Goal: Information Seeking & Learning: Learn about a topic

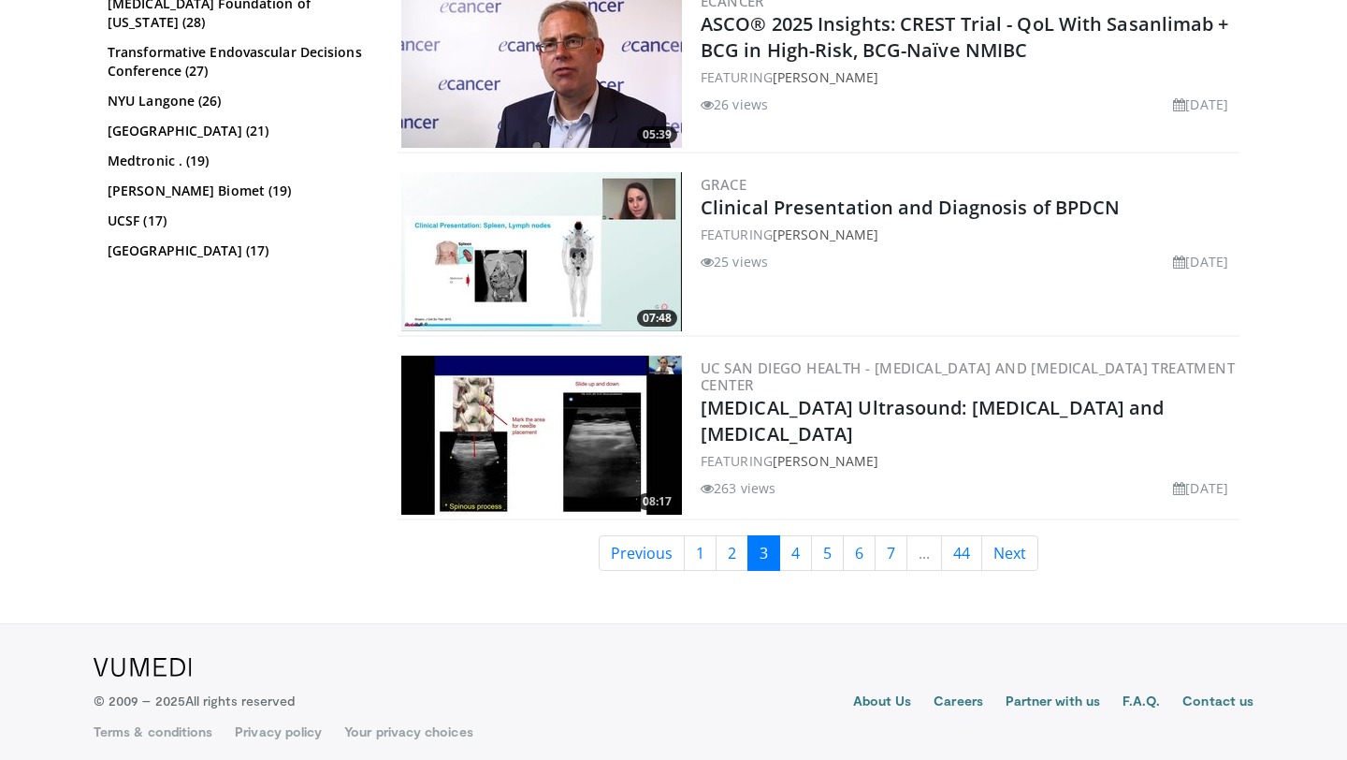
scroll to position [4679, 0]
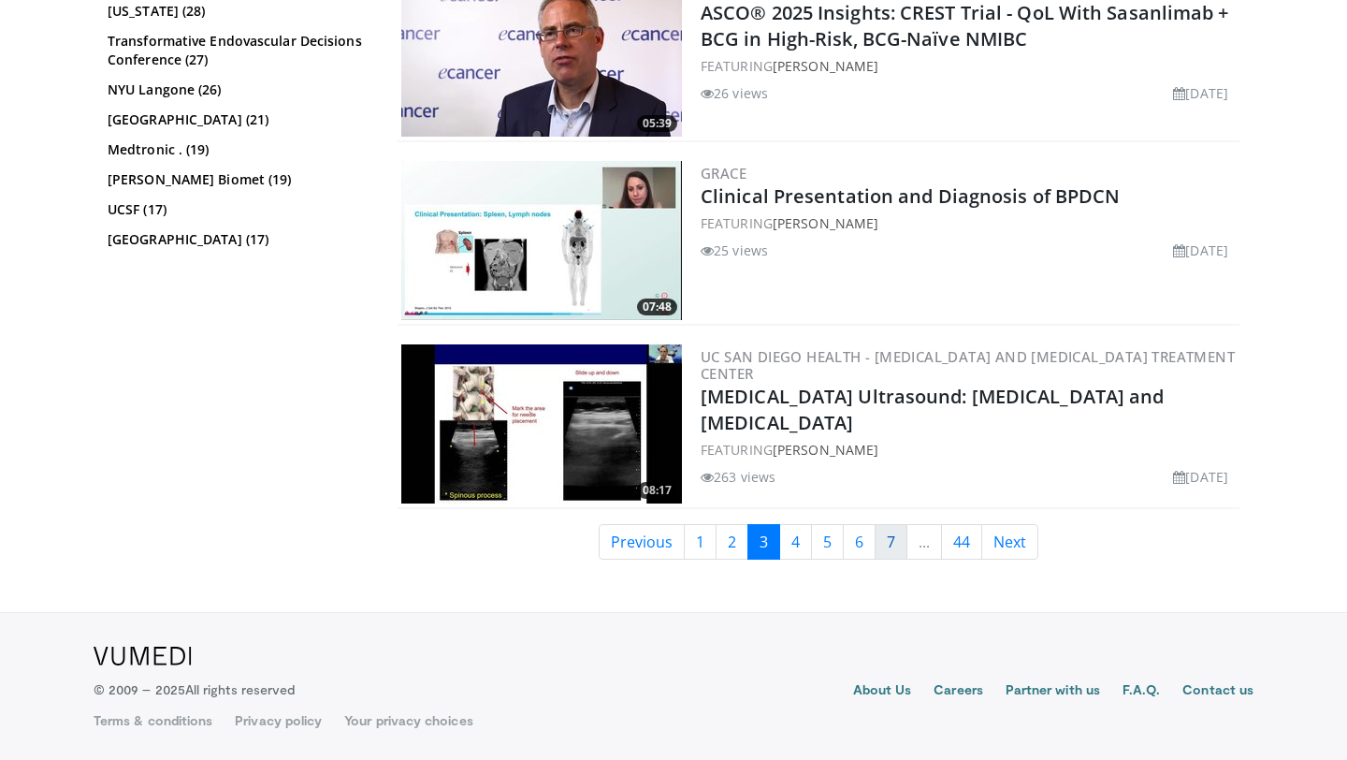
click at [893, 545] on link "7" at bounding box center [891, 542] width 33 height 36
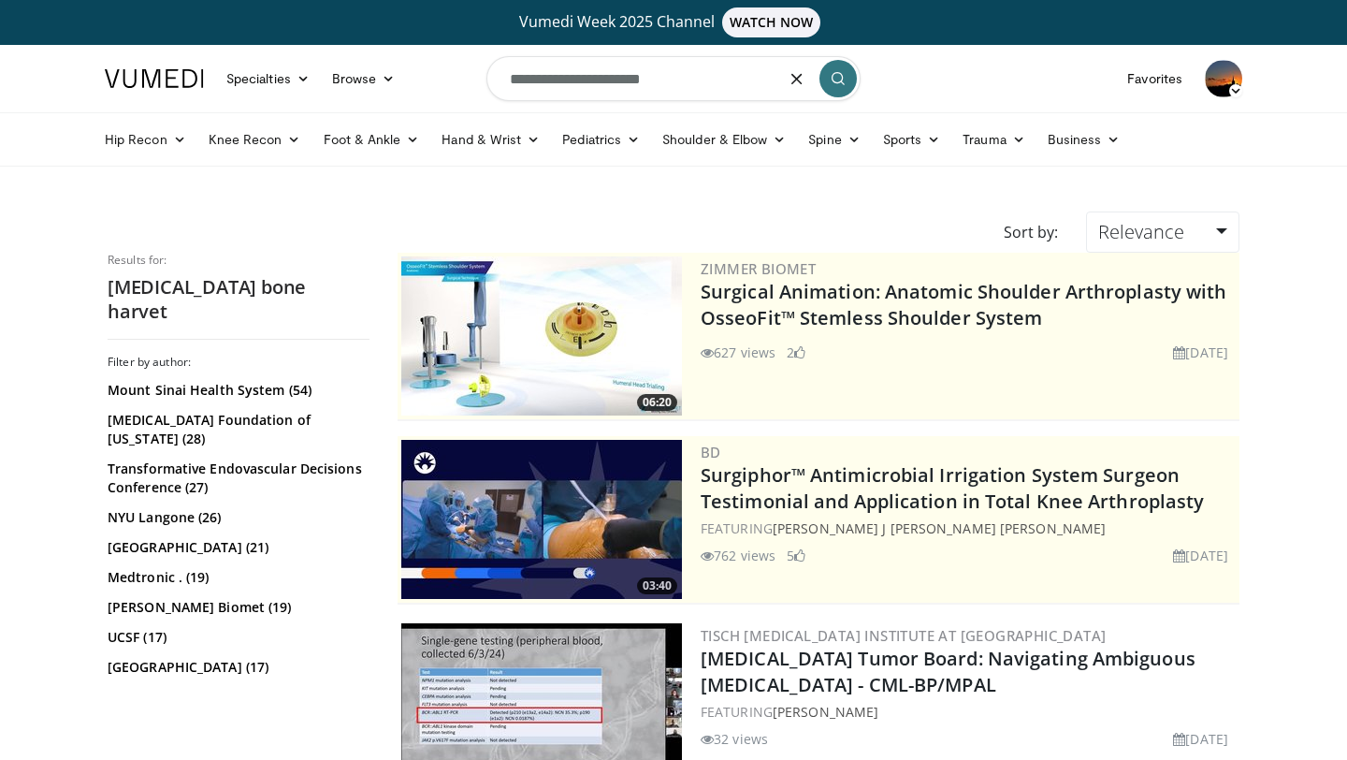
click at [647, 82] on input "**********" at bounding box center [673, 78] width 374 height 45
type input "**********"
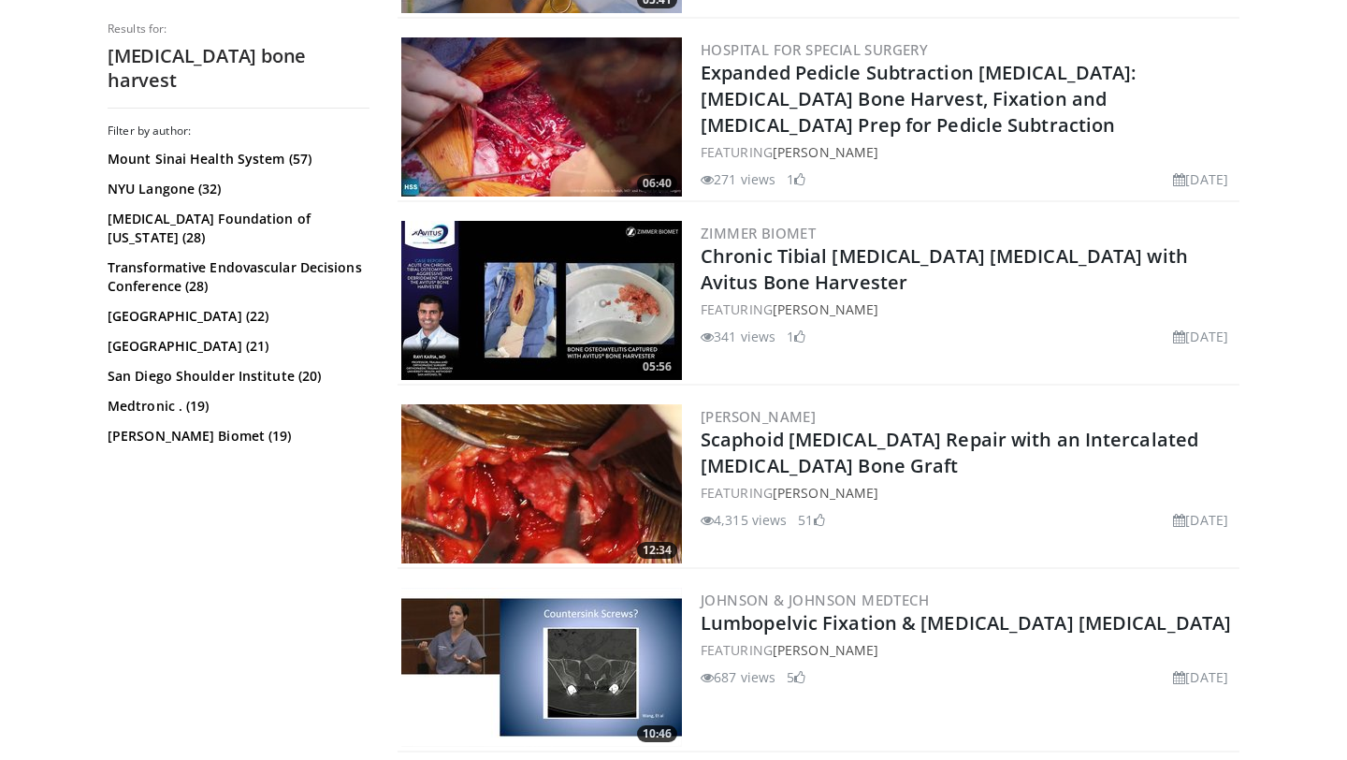
scroll to position [772, 0]
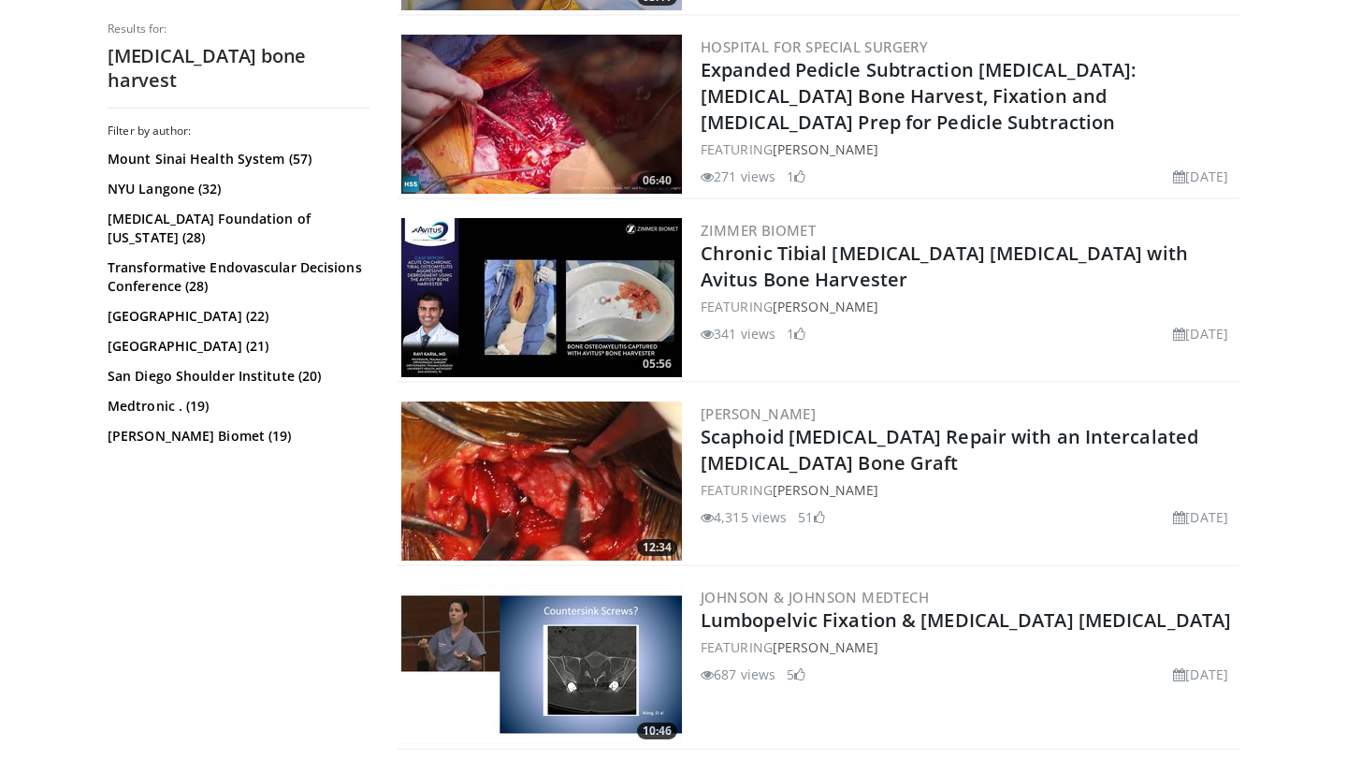
click at [583, 492] on img at bounding box center [541, 480] width 281 height 159
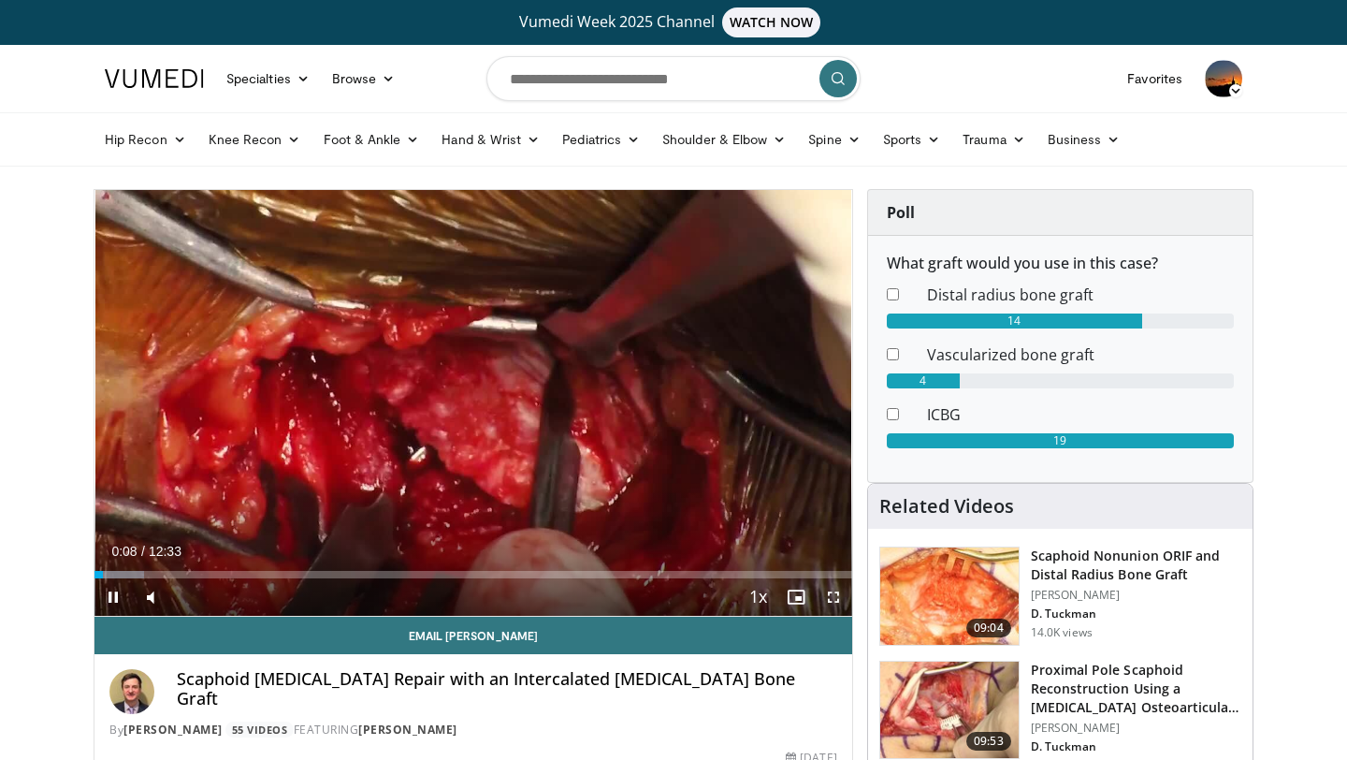
click at [839, 597] on span "Video Player" at bounding box center [833, 596] width 37 height 37
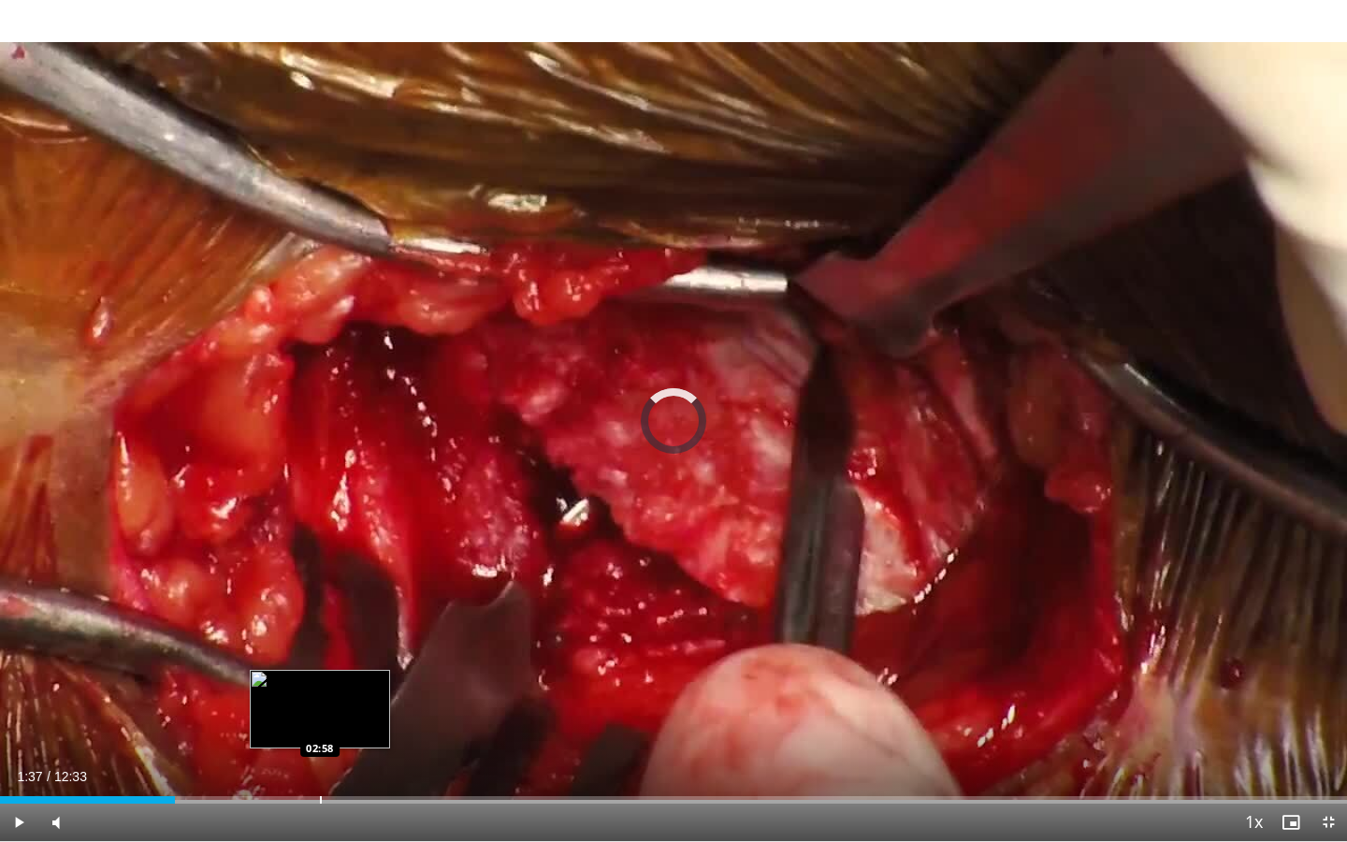
drag, startPoint x: 14, startPoint y: 800, endPoint x: 324, endPoint y: 785, distance: 310.0
click at [324, 759] on div "Loaded : 0.00% 02:58 02:58" at bounding box center [673, 795] width 1347 height 18
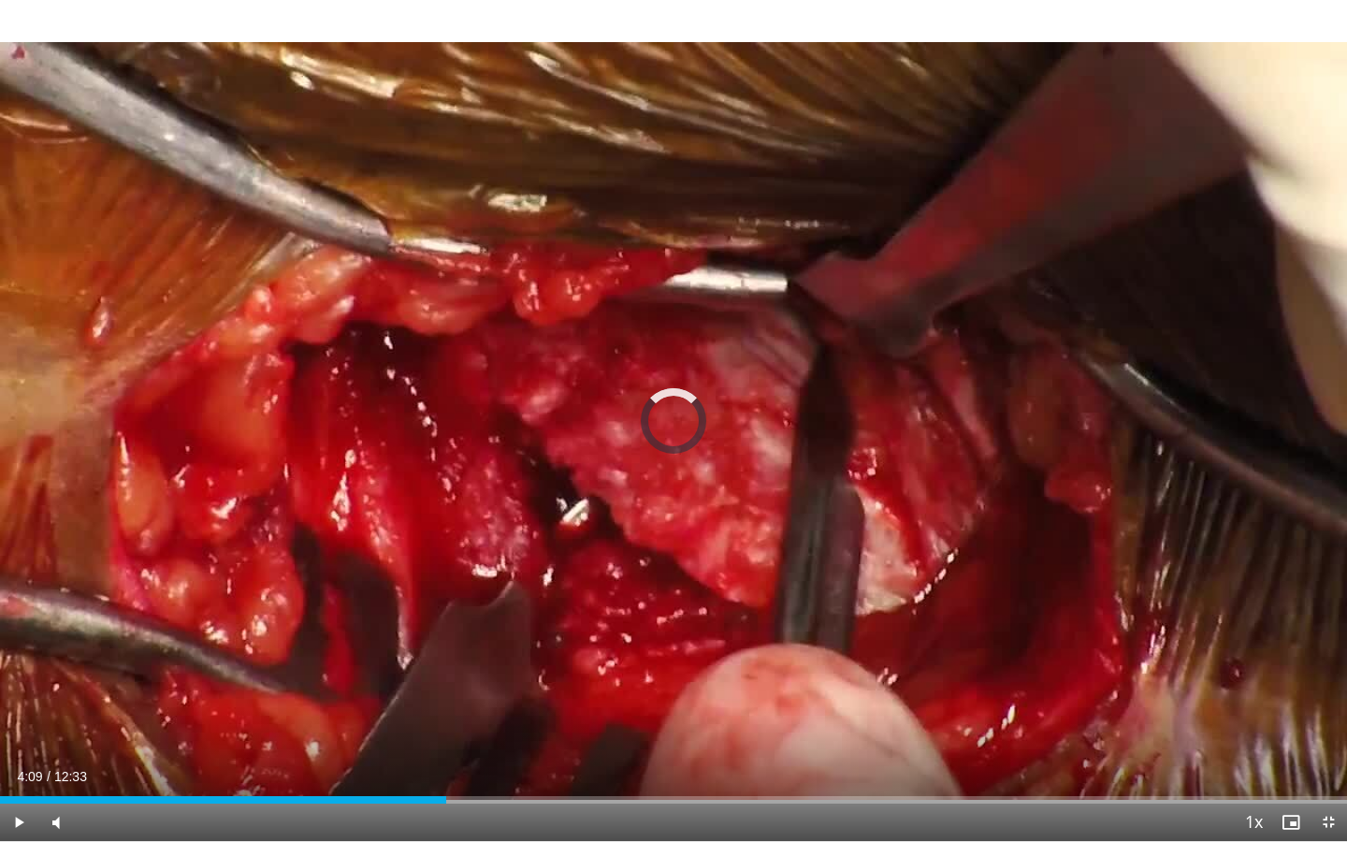
drag, startPoint x: 329, startPoint y: 797, endPoint x: 532, endPoint y: 804, distance: 203.1
click at [532, 759] on div "Current Time 4:09 / Duration 12:33 Play Skip Backward Skip Forward Mute Loaded …" at bounding box center [673, 822] width 1347 height 37
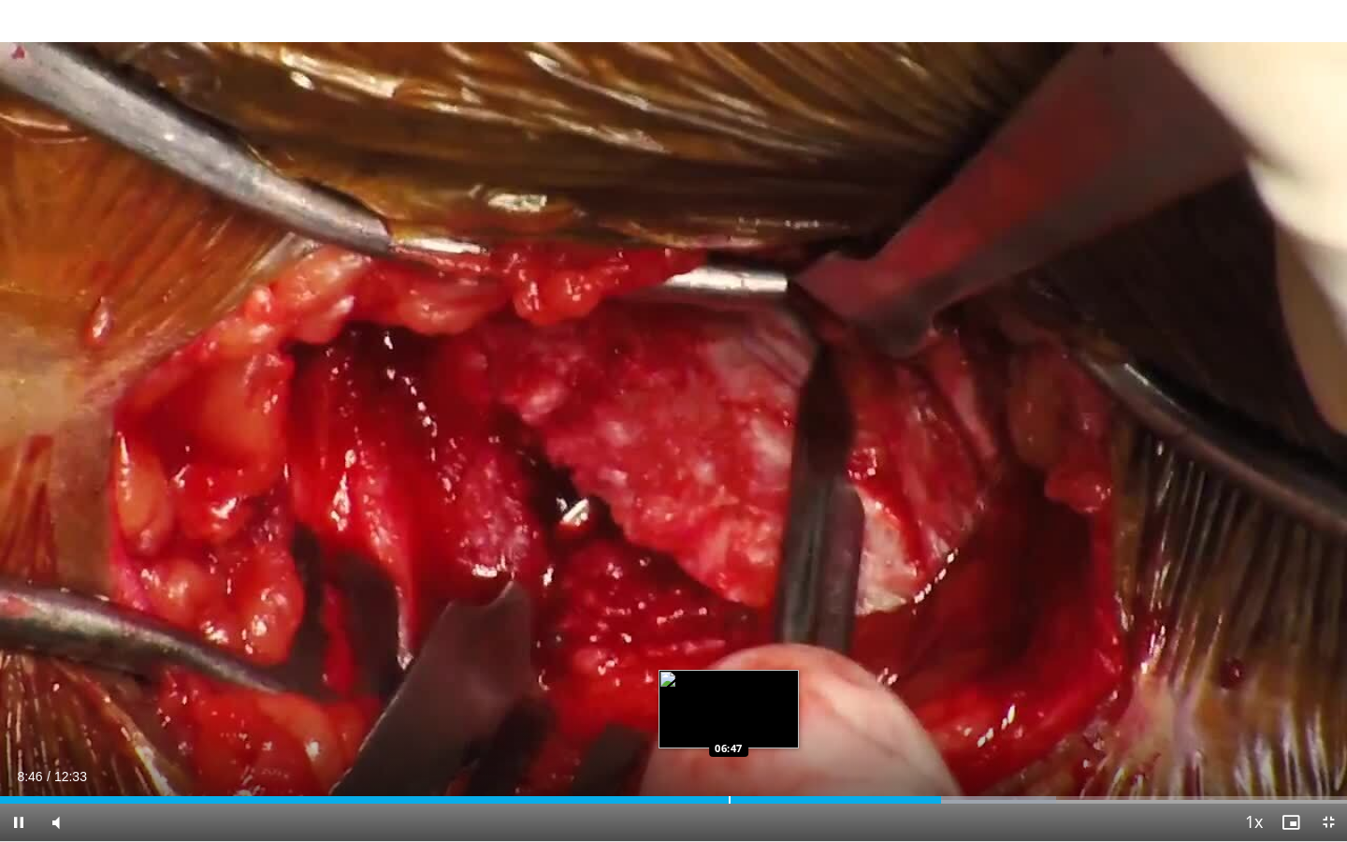
click at [729, 759] on div "Progress Bar" at bounding box center [730, 799] width 2 height 7
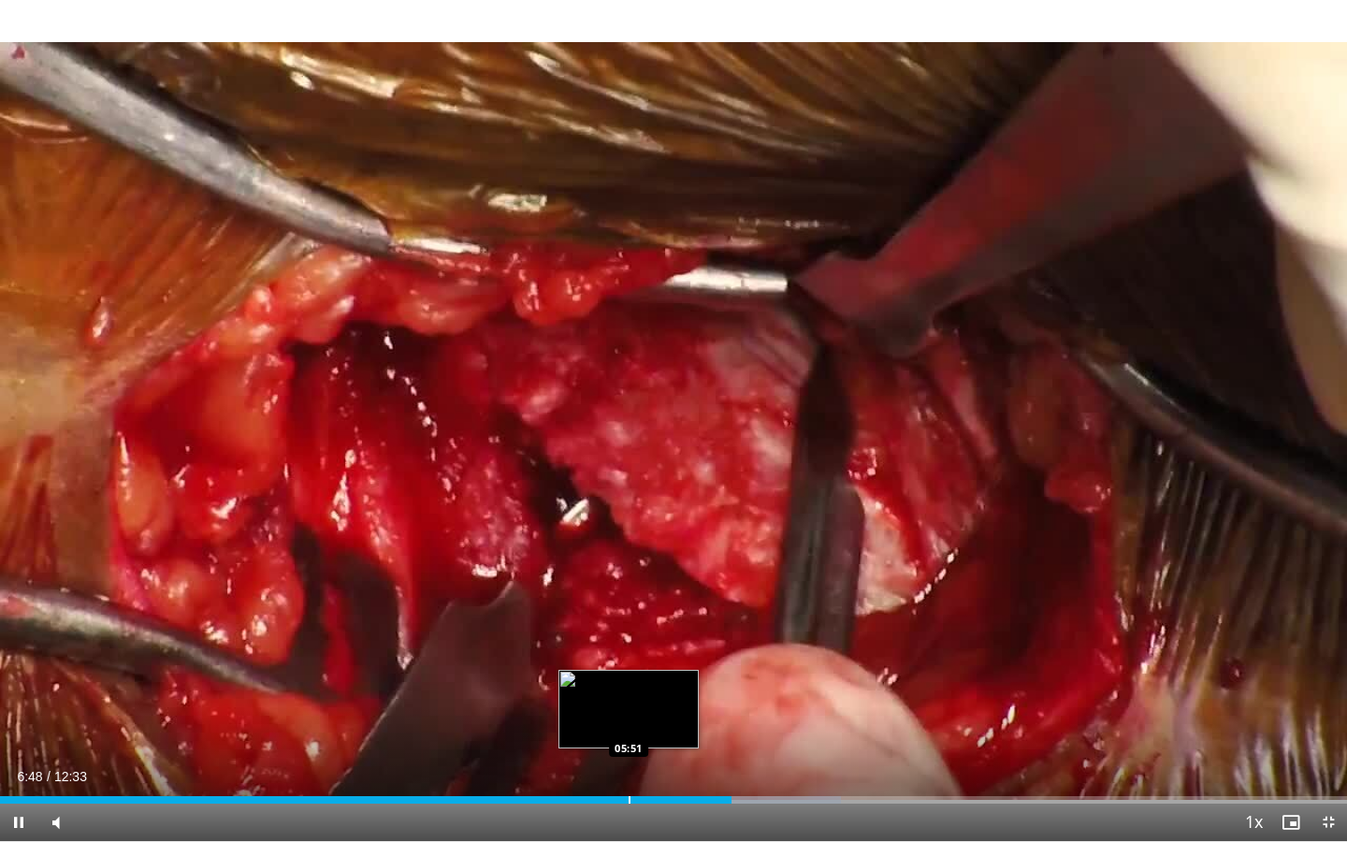
click at [629, 759] on div "Progress Bar" at bounding box center [630, 799] width 2 height 7
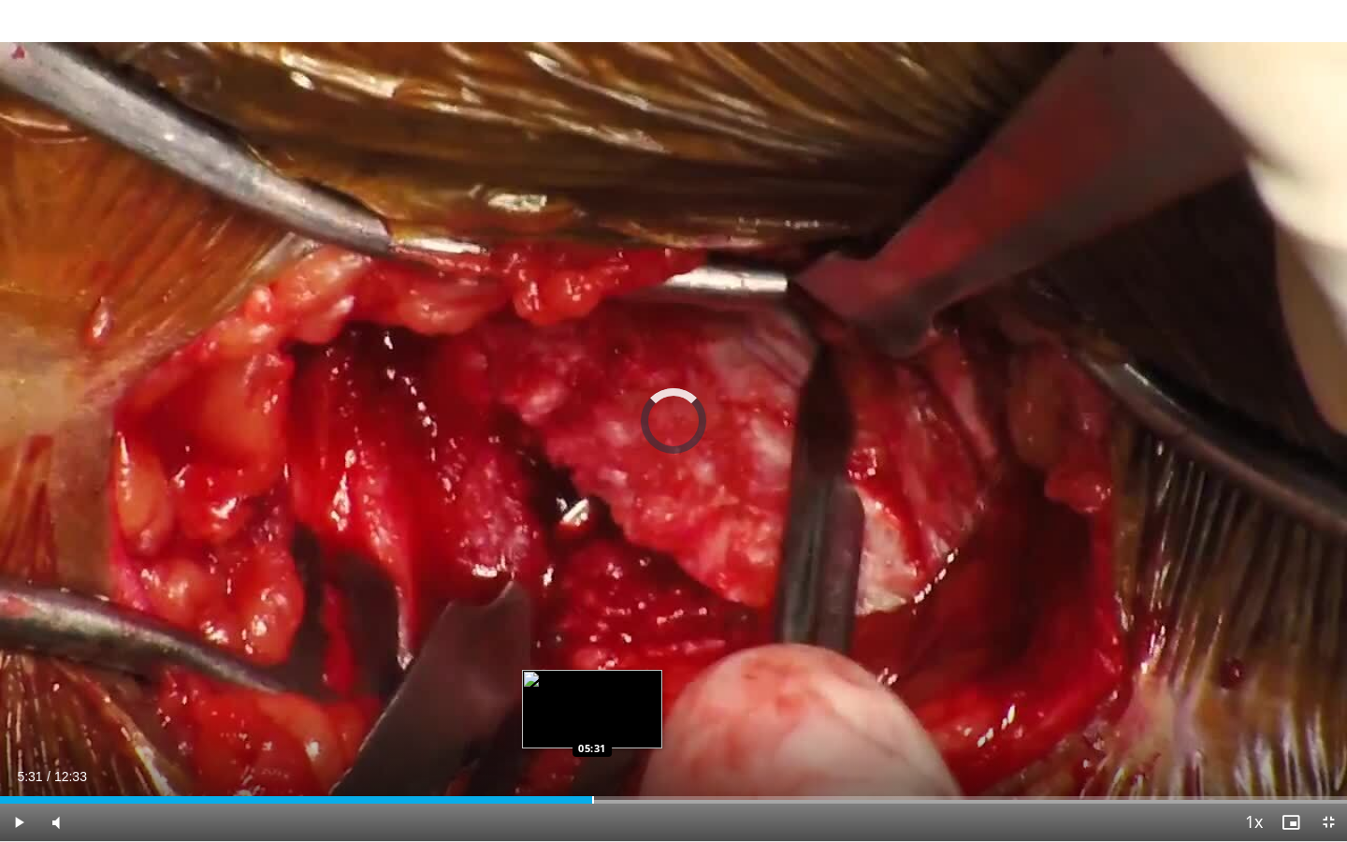
click at [592, 759] on div "Progress Bar" at bounding box center [593, 799] width 2 height 7
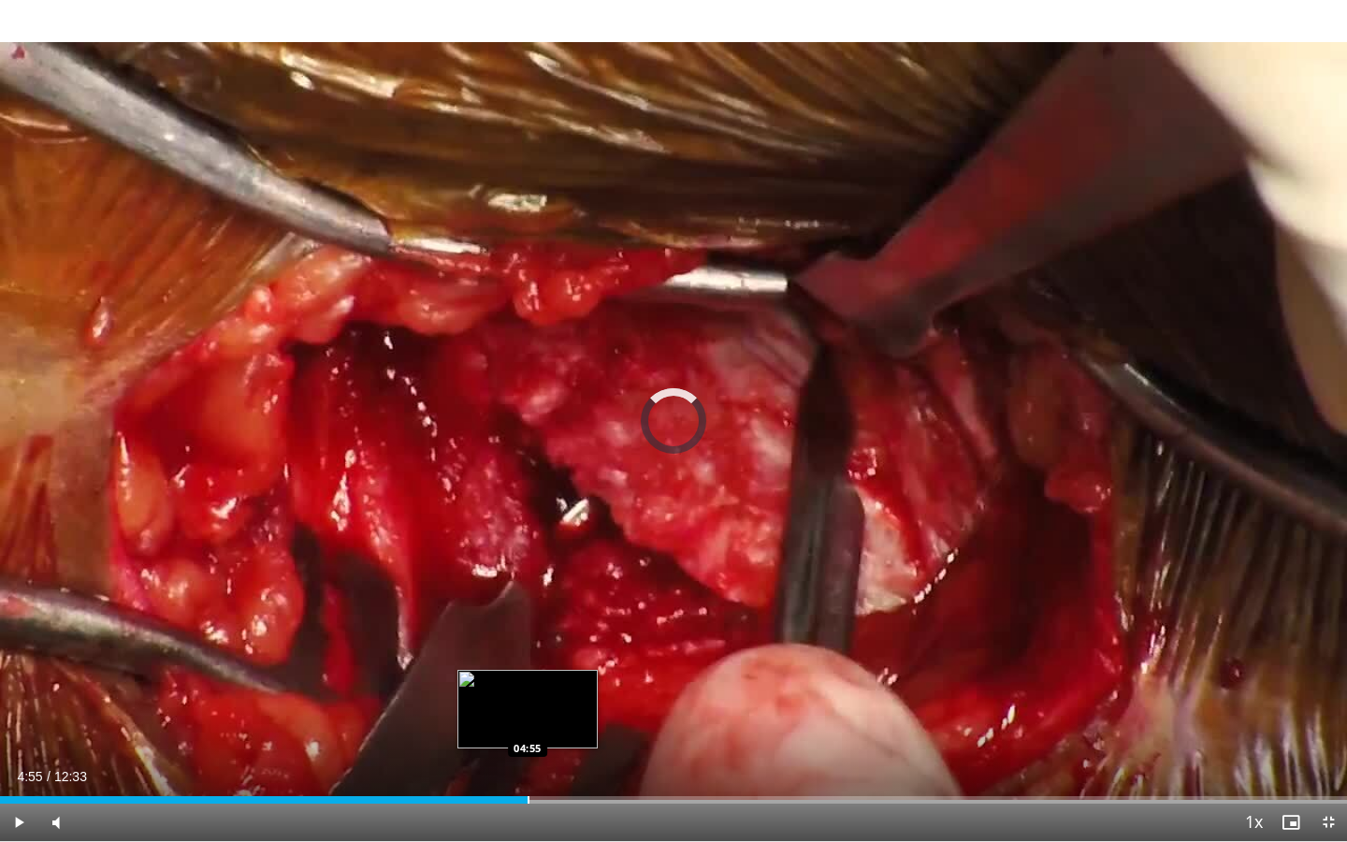
click at [528, 759] on div "Progress Bar" at bounding box center [529, 799] width 2 height 7
click at [485, 759] on div "Progress Bar" at bounding box center [486, 799] width 2 height 7
click at [466, 759] on div "Progress Bar" at bounding box center [467, 799] width 2 height 7
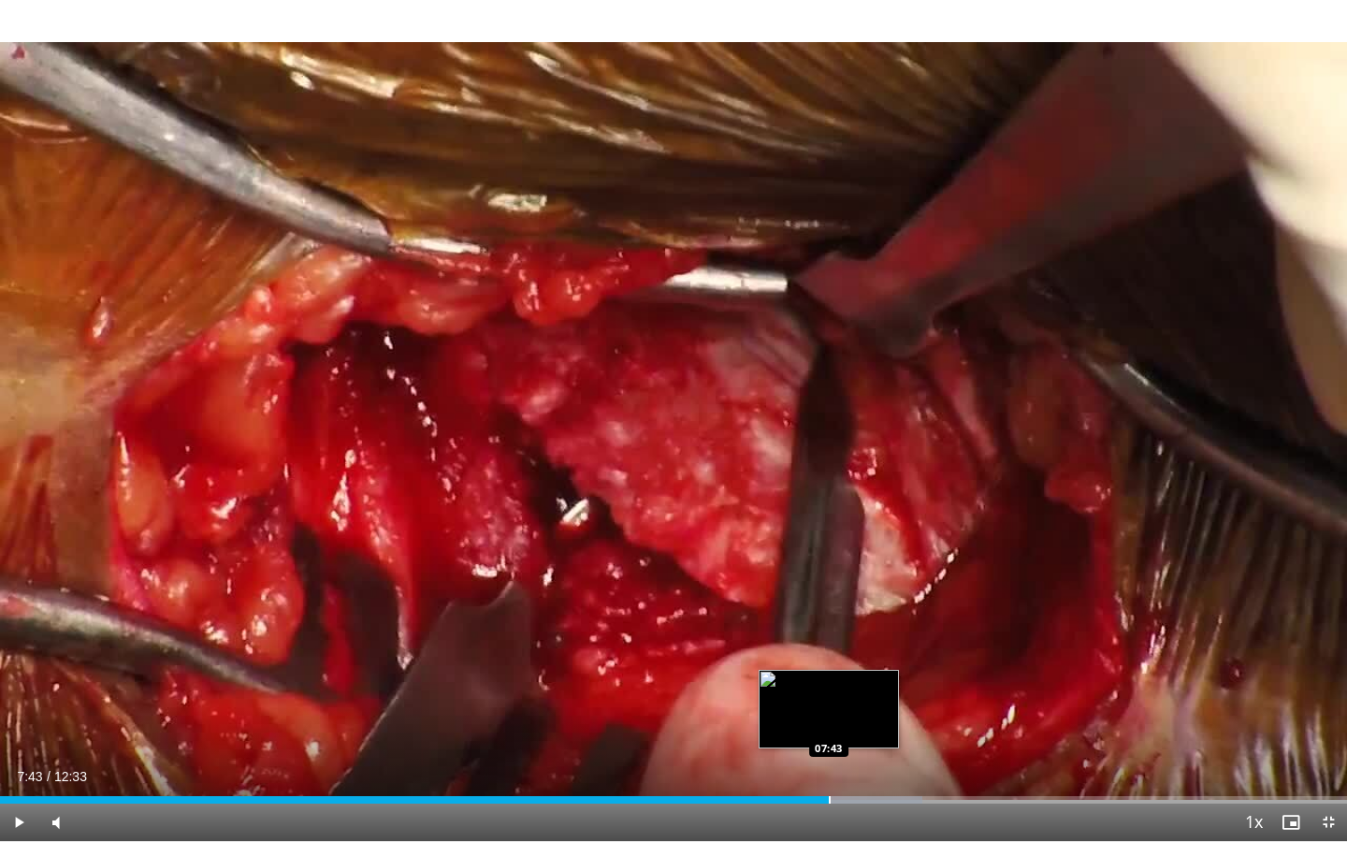
click at [829, 759] on div "Progress Bar" at bounding box center [830, 799] width 2 height 7
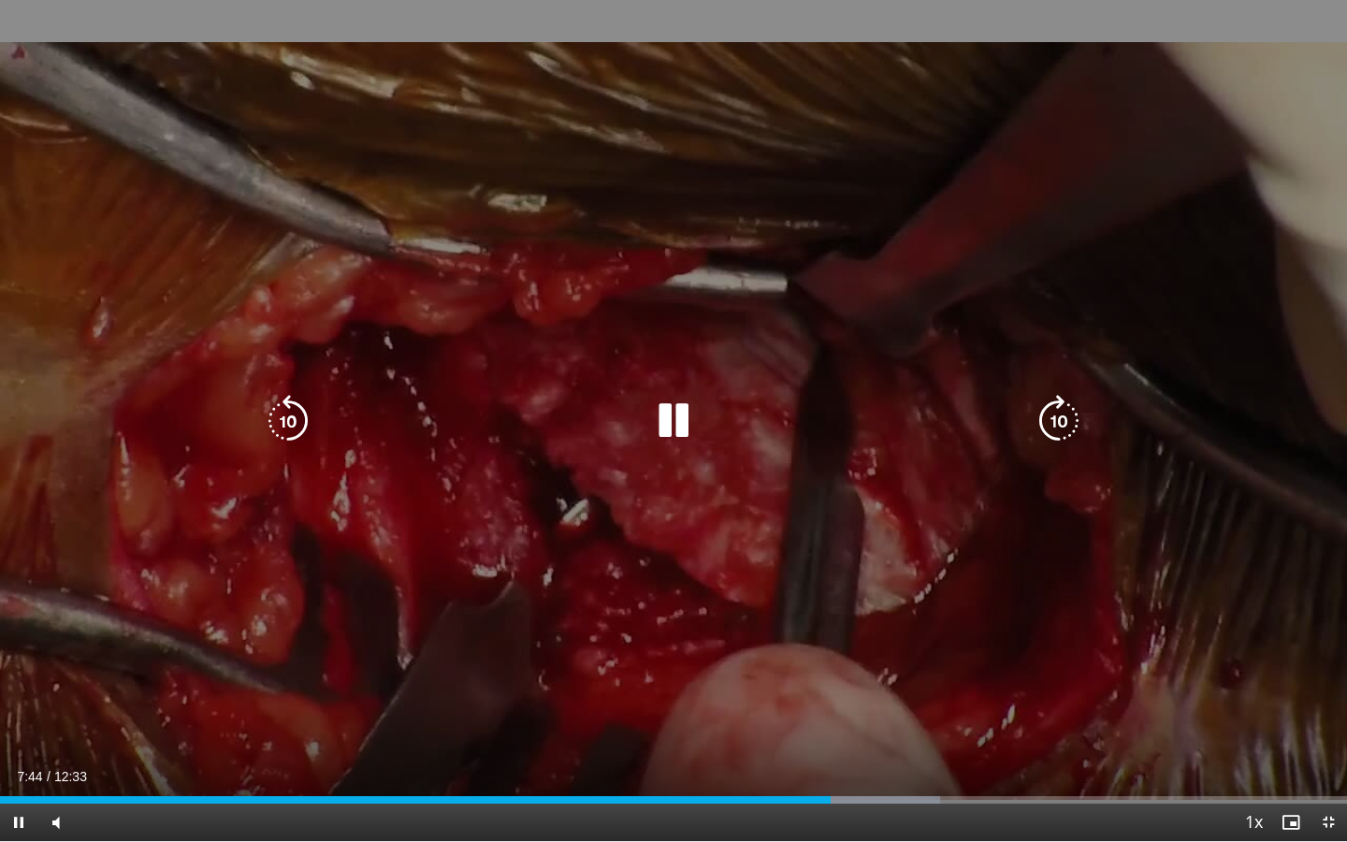
click at [850, 759] on video-js "**********" at bounding box center [673, 421] width 1347 height 842
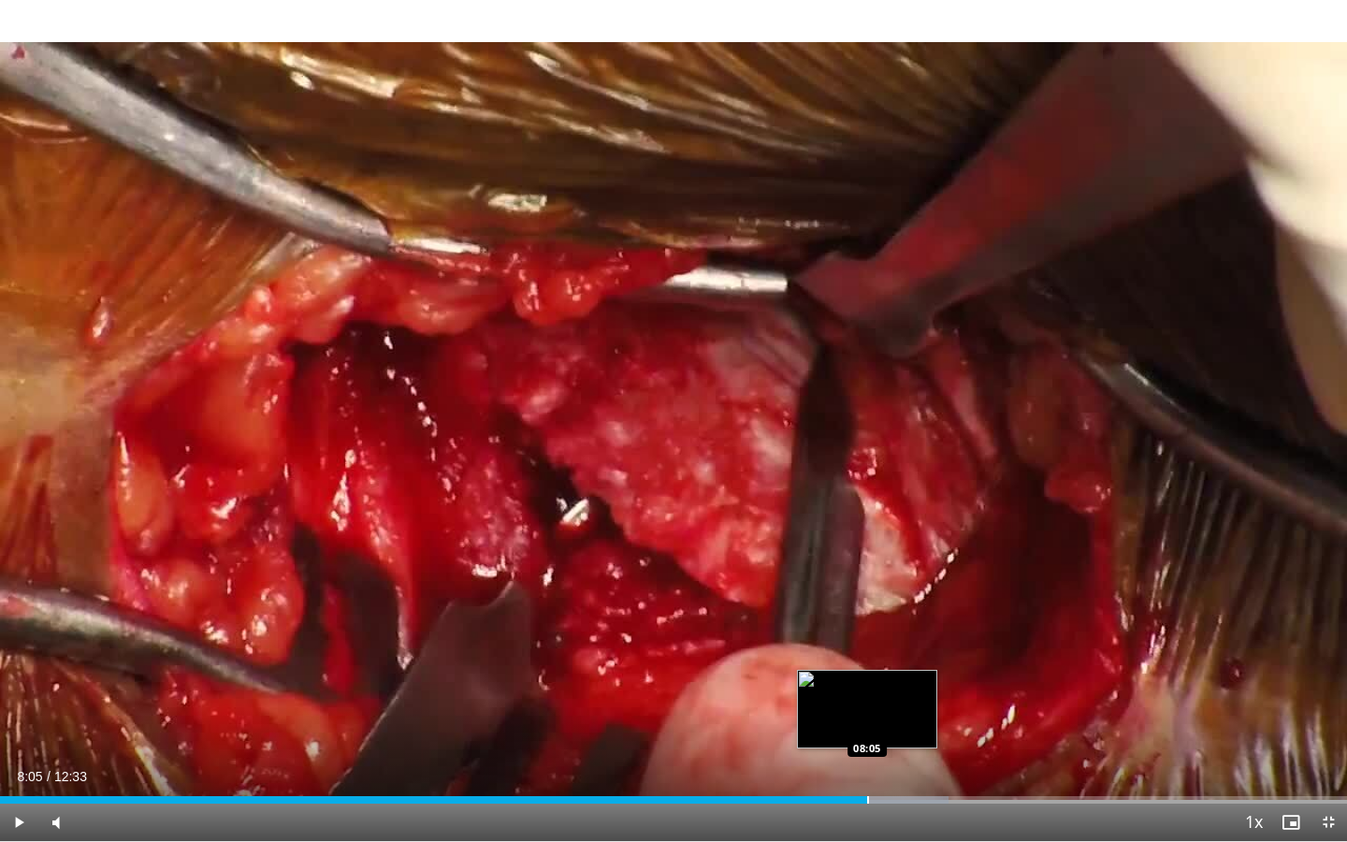
click at [867, 759] on div "Progress Bar" at bounding box center [868, 799] width 2 height 7
click at [899, 759] on div "Progress Bar" at bounding box center [900, 799] width 2 height 7
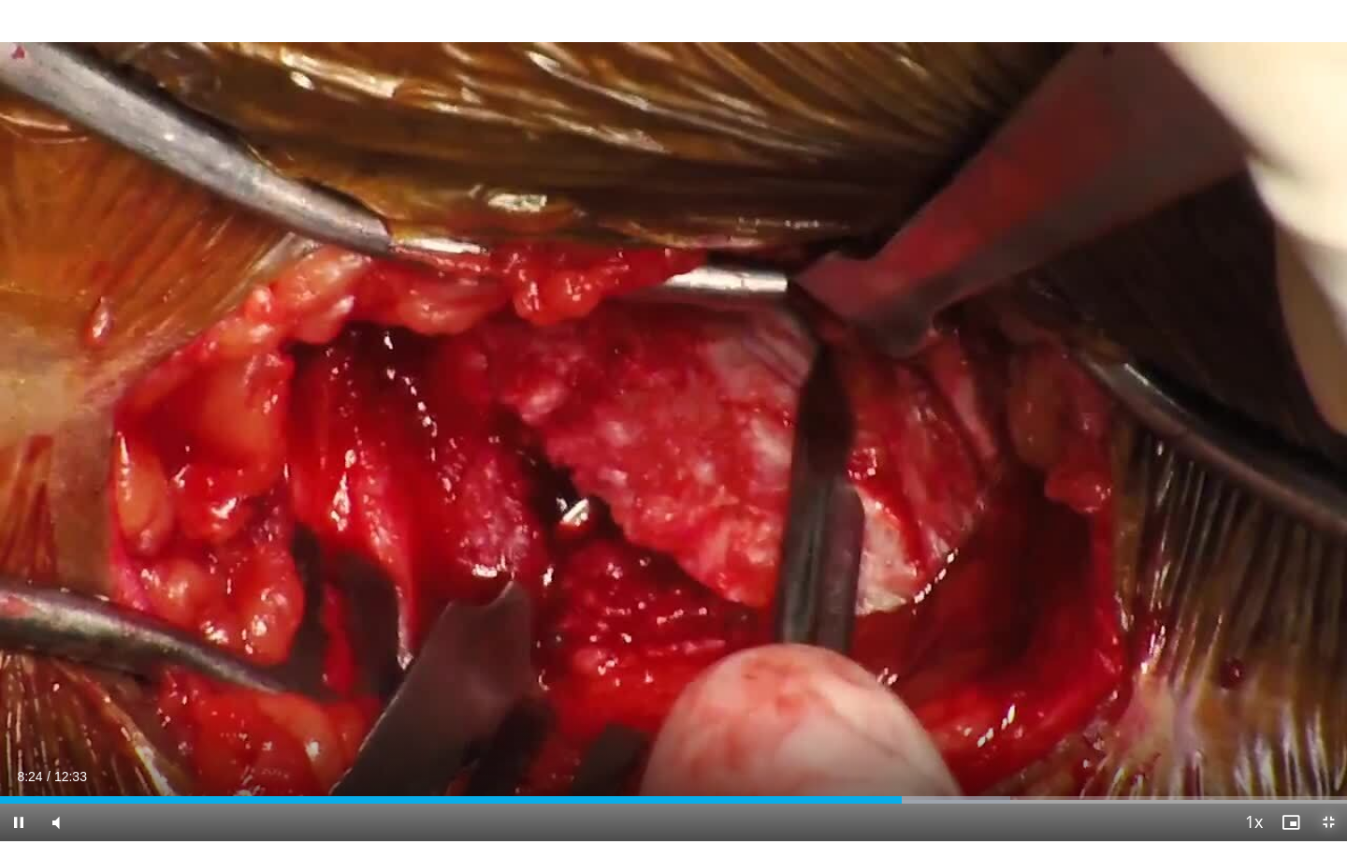
click at [1333, 759] on span "Video Player" at bounding box center [1328, 822] width 37 height 37
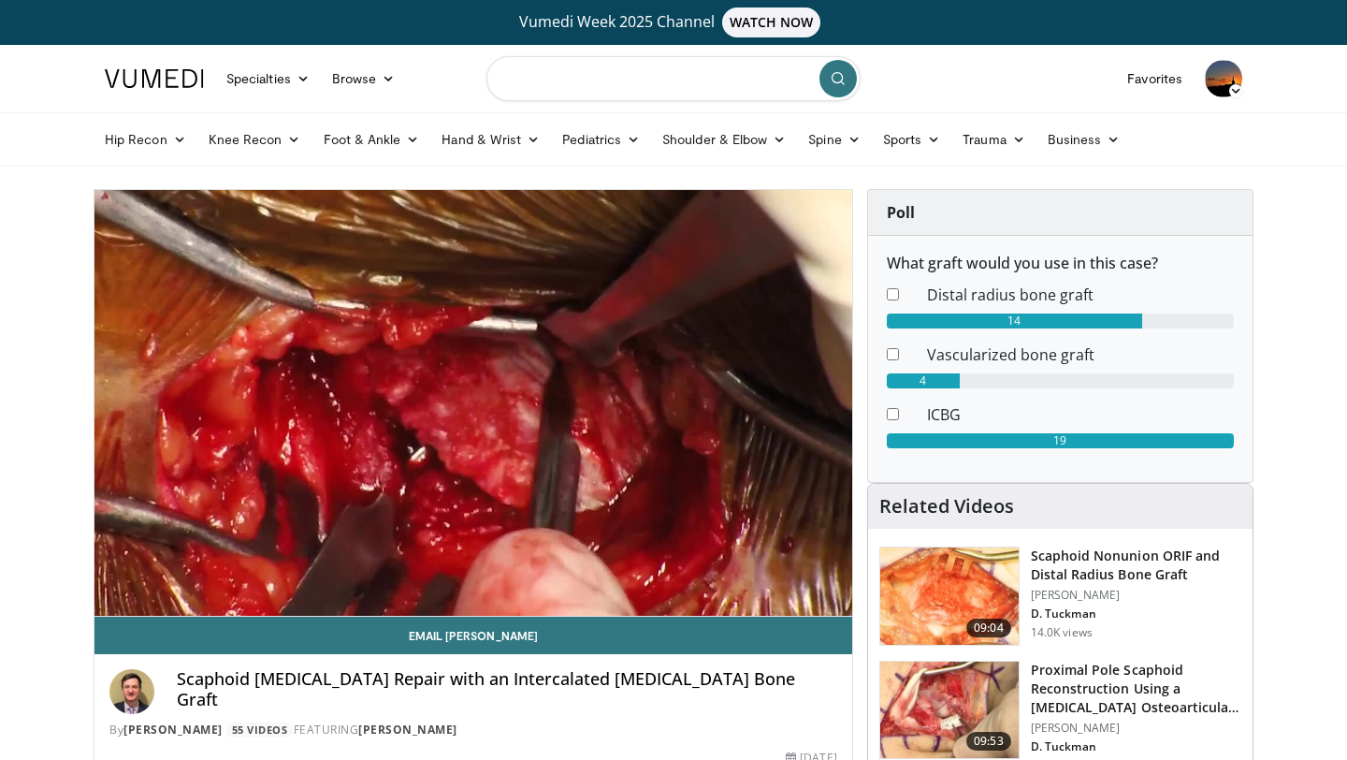
click at [724, 88] on input "Search topics, interventions" at bounding box center [673, 78] width 374 height 45
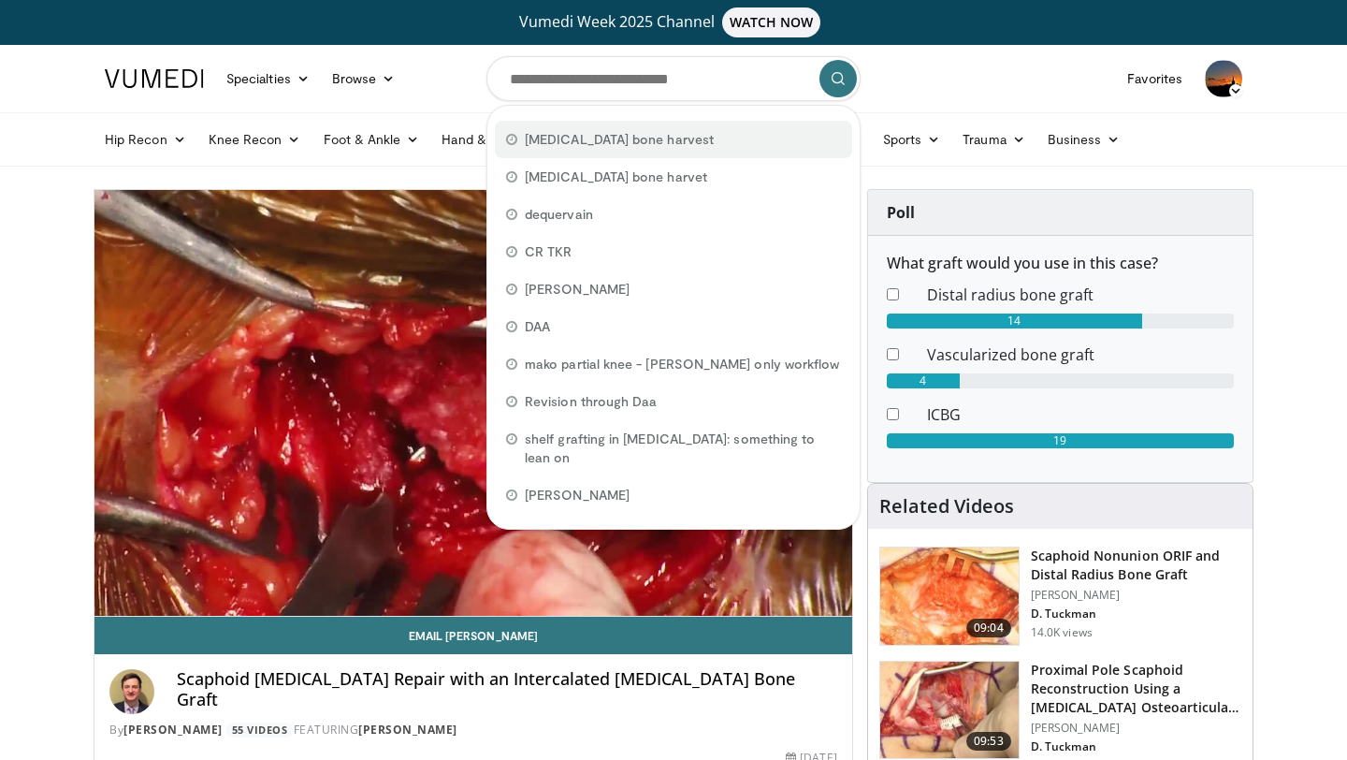
click at [687, 131] on div "[MEDICAL_DATA] bone harvest" at bounding box center [673, 139] width 357 height 37
type input "**********"
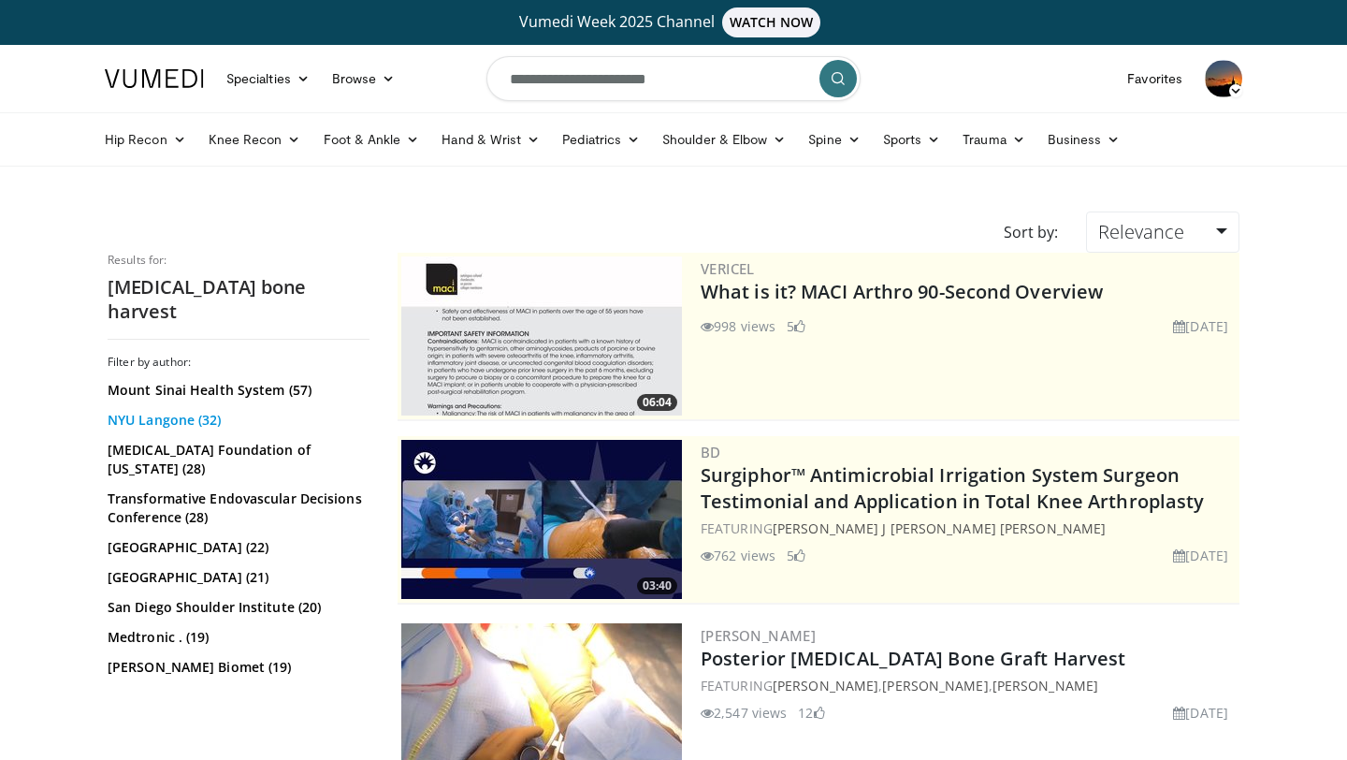
click at [191, 411] on link "NYU Langone (32)" at bounding box center [236, 420] width 257 height 19
